Goal: Communication & Community: Ask a question

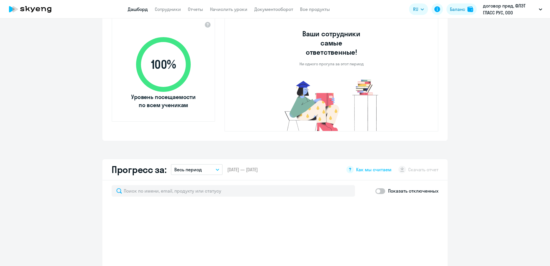
scroll to position [201, 0]
click at [536, 250] on circle at bounding box center [536, 251] width 16 height 16
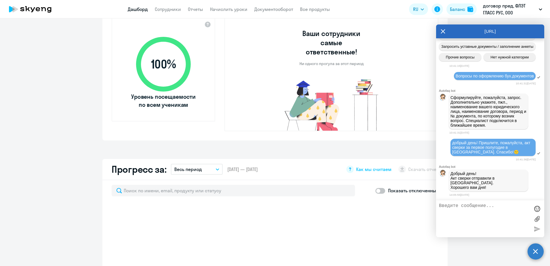
scroll to position [5633, 0]
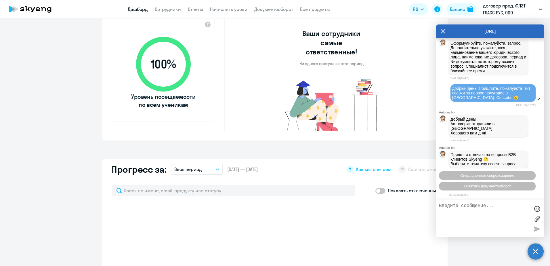
select select "30"
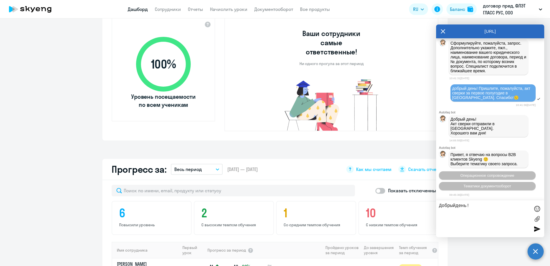
click at [455, 207] on textarea "Добрыйдень!" at bounding box center [484, 218] width 91 height 31
click at [474, 204] on textarea "Добрый день!" at bounding box center [484, 218] width 91 height 31
click at [488, 177] on span "Операционное сопровождение" at bounding box center [487, 175] width 54 height 4
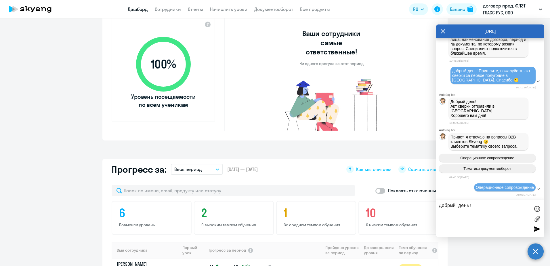
scroll to position [5696, 0]
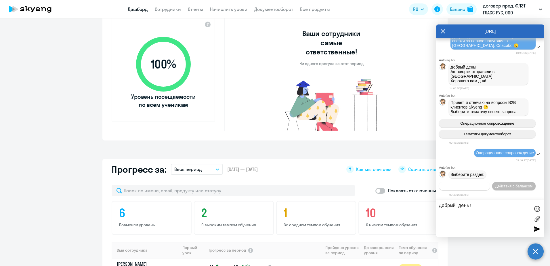
click at [487, 184] on span "Действия по сотрудникам" at bounding box center [464, 186] width 45 height 4
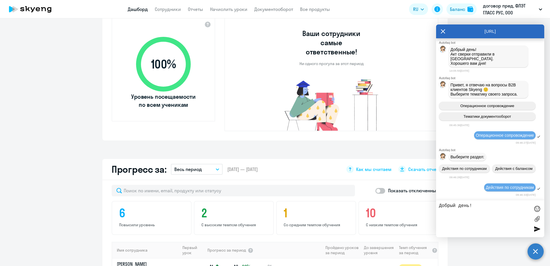
scroll to position [5781, 0]
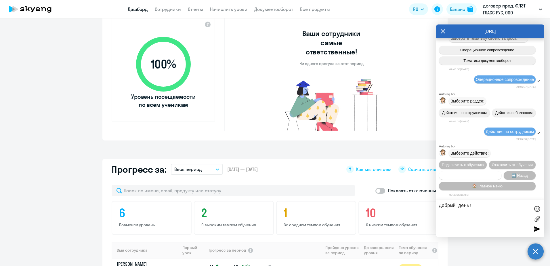
click at [483, 172] on button "Сотруднику нужна помощь" at bounding box center [470, 175] width 62 height 8
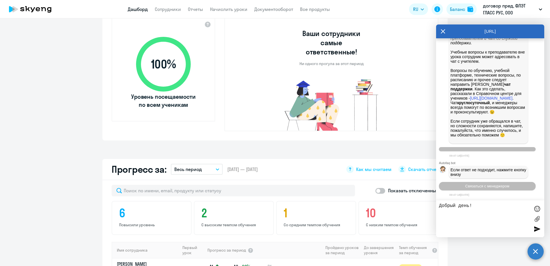
scroll to position [5980, 0]
click at [477, 188] on span "Связаться с менеджером" at bounding box center [487, 186] width 44 height 4
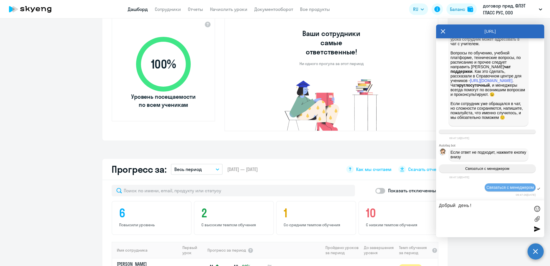
click at [474, 206] on textarea "Добрый день!" at bounding box center [484, 218] width 91 height 31
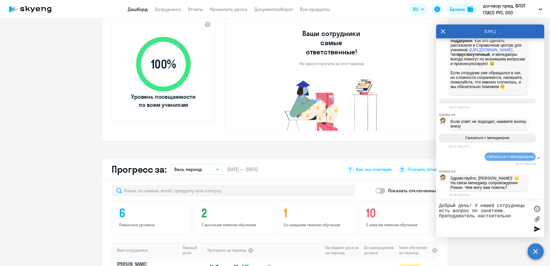
click at [476, 216] on textarea "Добрый день! У нашей сотрудницы есть вопрос по занятиям. Преподаватель настояте…" at bounding box center [484, 218] width 91 height 31
drag, startPoint x: 527, startPoint y: 217, endPoint x: 509, endPoint y: 218, distance: 17.6
click at [509, 218] on textarea "Добрый день! У нашей сотрудницы есть вопрос по занятиям. Преподаватель очень на…" at bounding box center [484, 218] width 91 height 31
click at [513, 221] on textarea "Добрый день! У нашей сотрудницы есть вопрос по занятиям. Преподаватель очень на…" at bounding box center [484, 218] width 91 height 31
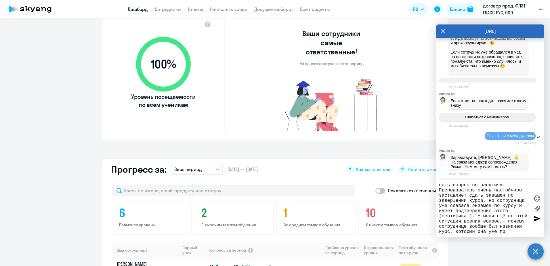
scroll to position [10, 0]
type textarea "Добрый день! У нашей сотрудницы есть вопрос по занятиям. Преподаватель очень на…"
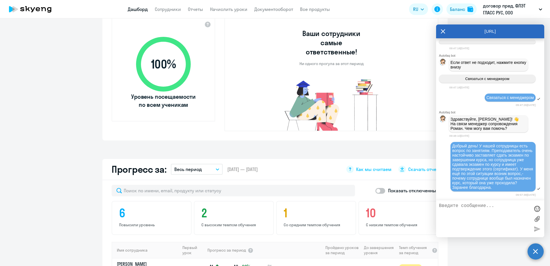
scroll to position [6119, 0]
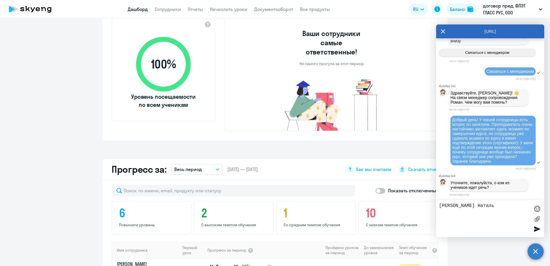
type textarea "[PERSON_NAME]"
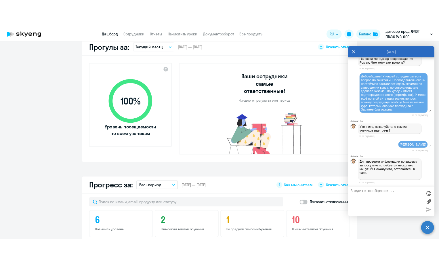
scroll to position [6178, 0]
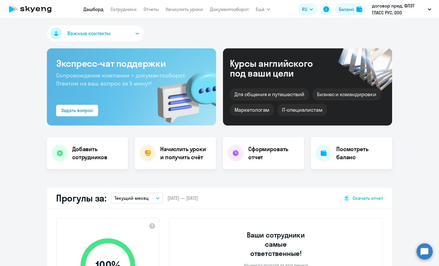
click at [426, 252] on circle at bounding box center [425, 251] width 16 height 16
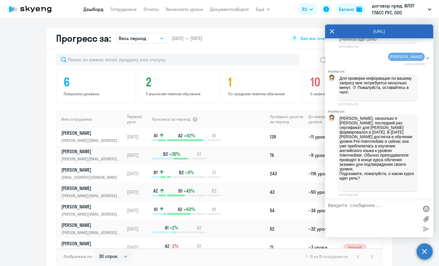
scroll to position [346, 0]
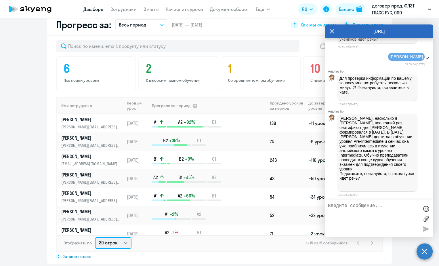
click at [122, 237] on select "30 строк 50 строк 100 строк" at bounding box center [113, 243] width 37 height 12
select select "50"
click at [95, 237] on select "30 строк 50 строк 100 строк" at bounding box center [113, 243] width 37 height 12
click at [333, 31] on icon at bounding box center [332, 31] width 5 height 14
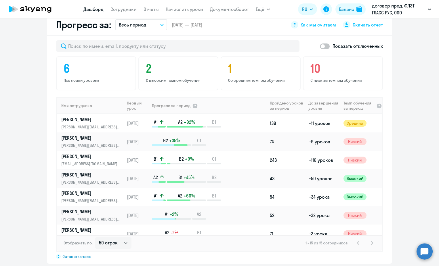
click at [424, 254] on circle at bounding box center [425, 251] width 16 height 16
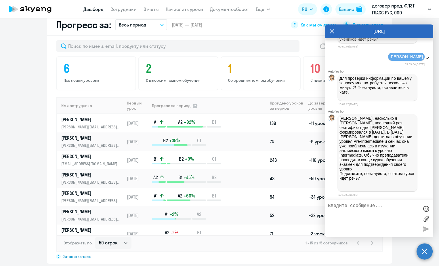
scroll to position [0, 0]
click at [350, 207] on textarea at bounding box center [373, 218] width 91 height 31
type textarea "Y"
type textarea "F"
type textarea "А в октябре 2023 Наталья сдала экзамен по уровню Intermediate, регистрационный …"
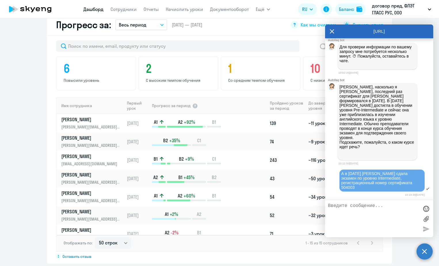
scroll to position [6295, 0]
type textarea "Очень странная динамика, как-будто обучение идёт в обратном порядке"
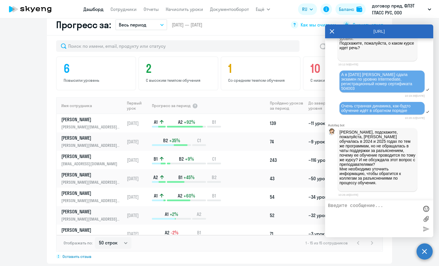
scroll to position [6394, 0]
type textarea "Y"
type textarea "Z"
click at [374, 205] on textarea "Мне кажется, что Наталья" at bounding box center [373, 218] width 91 height 31
click at [377, 212] on textarea "Мне кажется, что программу обучения должен выбирать Наталья" at bounding box center [373, 218] width 91 height 31
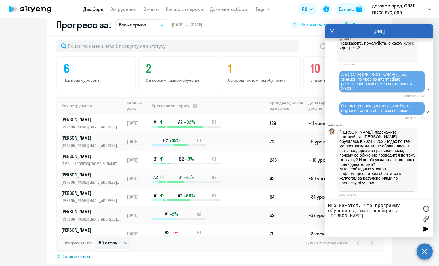
drag, startPoint x: 351, startPoint y: 217, endPoint x: 317, endPoint y: 215, distance: 33.8
click at [328, 217] on textarea "Мне кажется, что программу обучения должен подбирать Наталья" at bounding box center [373, 218] width 91 height 31
type textarea "Мне кажется, что программу обучения должен подбирать преподаватель, исходя из в…"
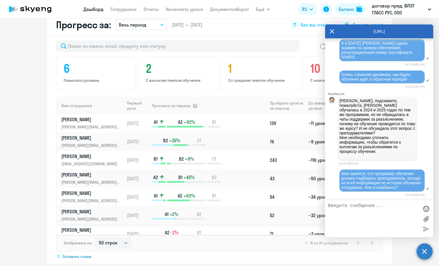
scroll to position [6425, 0]
click at [333, 30] on icon at bounding box center [332, 31] width 4 height 4
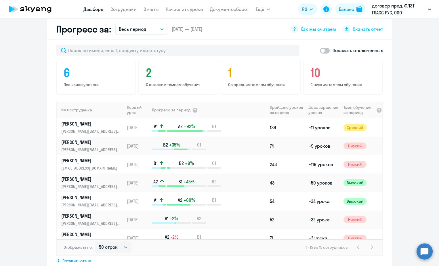
scroll to position [346, 0]
